Goal: Task Accomplishment & Management: Manage account settings

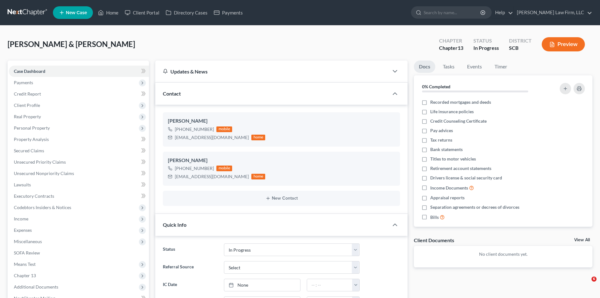
select select "3"
select select "0"
click at [503, 69] on link "Timer" at bounding box center [500, 66] width 23 height 12
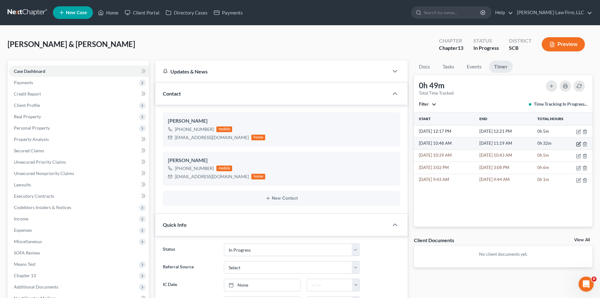
click at [577, 145] on icon "button" at bounding box center [578, 144] width 4 height 4
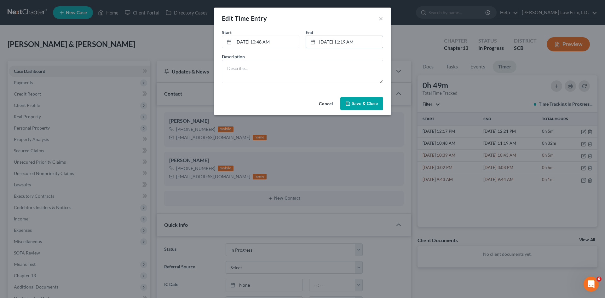
click at [345, 44] on link "[DATE] 11:19 AM" at bounding box center [344, 42] width 77 height 12
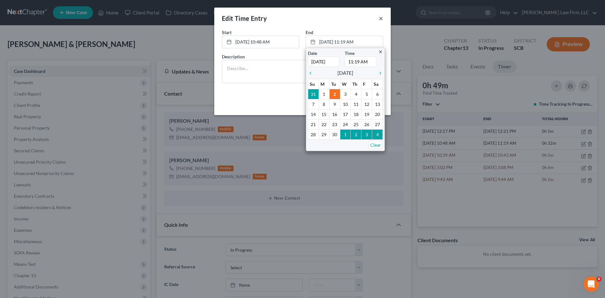
click at [381, 20] on button "×" at bounding box center [381, 18] width 4 height 8
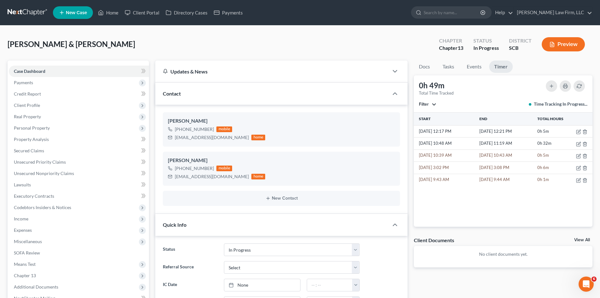
click at [398, 39] on div "[PERSON_NAME] & [PERSON_NAME] Upgraded Chapter Chapter 13 Status In Progress Di…" at bounding box center [300, 46] width 585 height 27
click at [578, 145] on icon "button" at bounding box center [578, 143] width 5 height 5
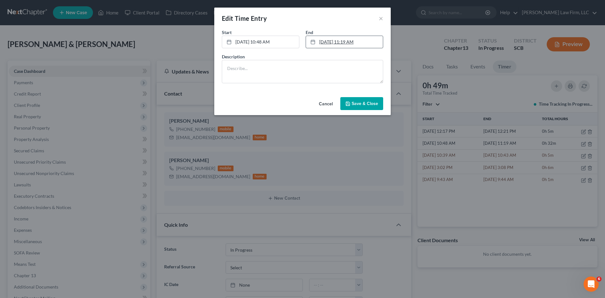
click at [344, 46] on link "[DATE] 11:19 AM" at bounding box center [344, 42] width 77 height 12
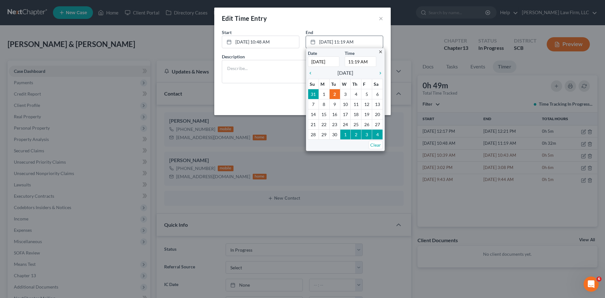
click at [357, 63] on input "11:19 AM" at bounding box center [360, 61] width 31 height 10
drag, startPoint x: 349, startPoint y: 63, endPoint x: 363, endPoint y: 62, distance: 13.9
click at [352, 63] on input "11:19 AM" at bounding box center [360, 61] width 31 height 10
type input "12:30 AM"
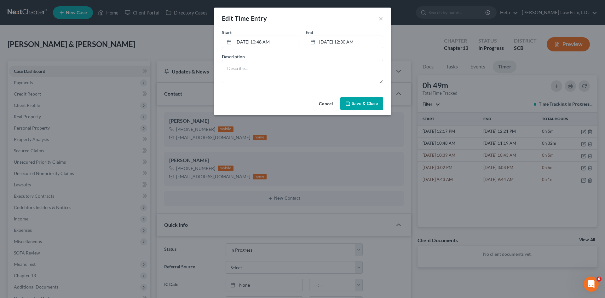
click at [370, 102] on span "Save & Close" at bounding box center [364, 103] width 26 height 5
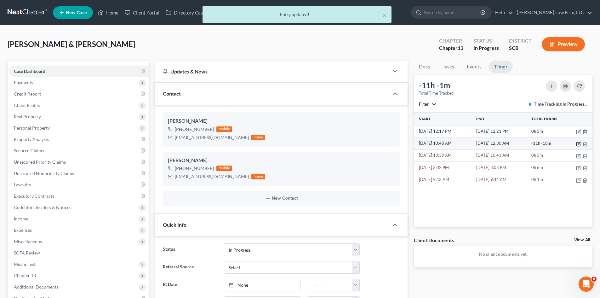
click at [579, 145] on icon "button" at bounding box center [578, 143] width 5 height 5
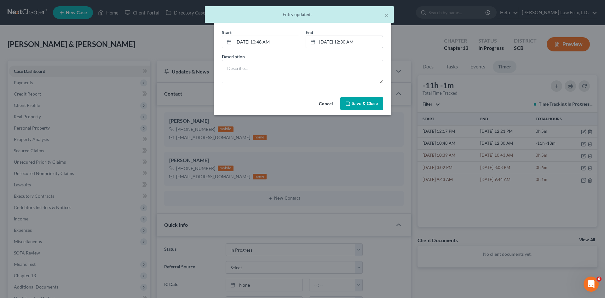
click at [325, 44] on link "[DATE] 12:30 AM" at bounding box center [344, 42] width 77 height 12
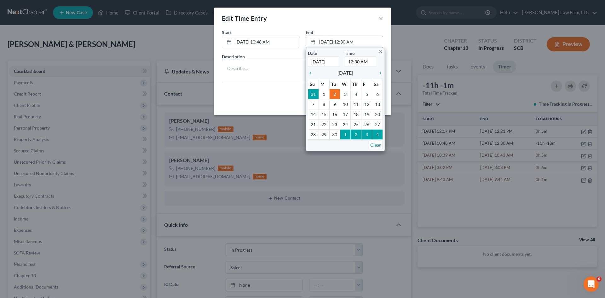
click at [361, 62] on input "12:30 AM" at bounding box center [360, 61] width 31 height 10
type input "12:30 PM"
drag, startPoint x: 283, startPoint y: 76, endPoint x: 313, endPoint y: 83, distance: 31.0
click at [283, 77] on textarea at bounding box center [302, 71] width 161 height 23
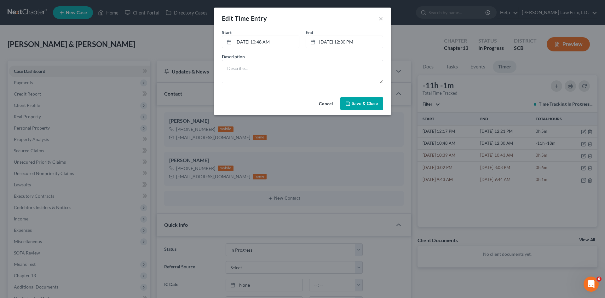
click at [372, 105] on span "Save & Close" at bounding box center [364, 103] width 26 height 5
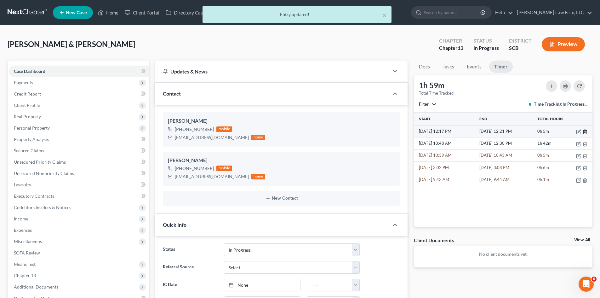
click at [584, 132] on icon "button" at bounding box center [584, 131] width 5 height 5
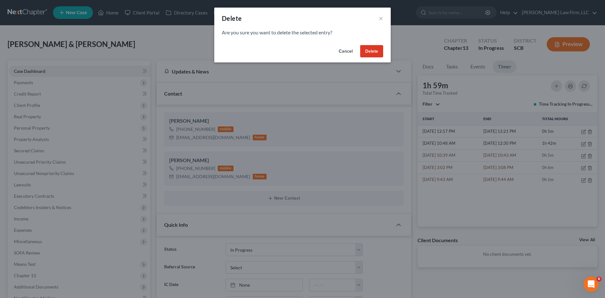
click at [380, 55] on button "Delete" at bounding box center [371, 51] width 23 height 13
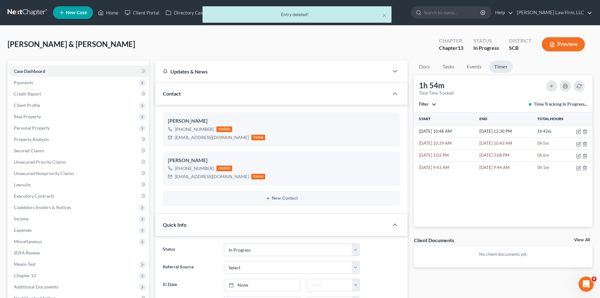
click at [111, 14] on div "× Entry deleted!" at bounding box center [297, 16] width 600 height 20
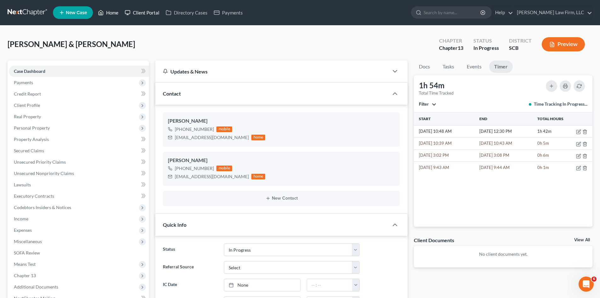
drag, startPoint x: 114, startPoint y: 15, endPoint x: 138, endPoint y: 13, distance: 24.6
click at [114, 15] on link "Home" at bounding box center [108, 12] width 27 height 11
